Goal: Transaction & Acquisition: Book appointment/travel/reservation

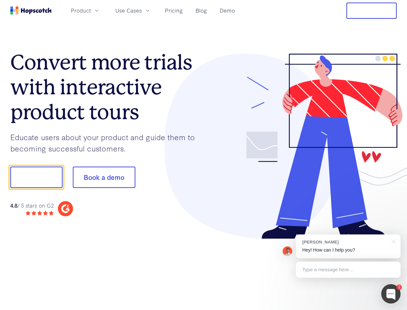
click at [204, 155] on div at bounding box center [301, 146] width 194 height 185
click at [91, 10] on span "Product" at bounding box center [81, 10] width 20 height 8
click at [142, 10] on span "Use Cases" at bounding box center [128, 10] width 26 height 8
click at [372, 11] on button "Free Trial" at bounding box center [372, 11] width 50 height 16
click at [36, 177] on button "Show me!" at bounding box center [36, 176] width 52 height 21
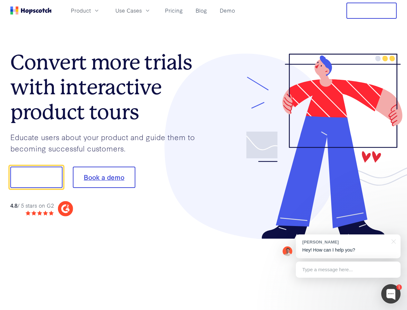
click at [104, 177] on button "Book a demo" at bounding box center [104, 176] width 63 height 21
click at [391, 293] on div at bounding box center [391, 293] width 19 height 19
click at [348, 309] on div "1 [PERSON_NAME] Hey! How can I help you? Type a message here... Free live chat …" at bounding box center [203, 310] width 407 height 0
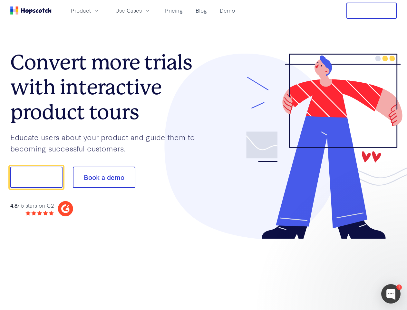
click at [393, 241] on div at bounding box center [340, 176] width 121 height 215
click at [348, 269] on div at bounding box center [340, 219] width 121 height 129
